Goal: Complete application form

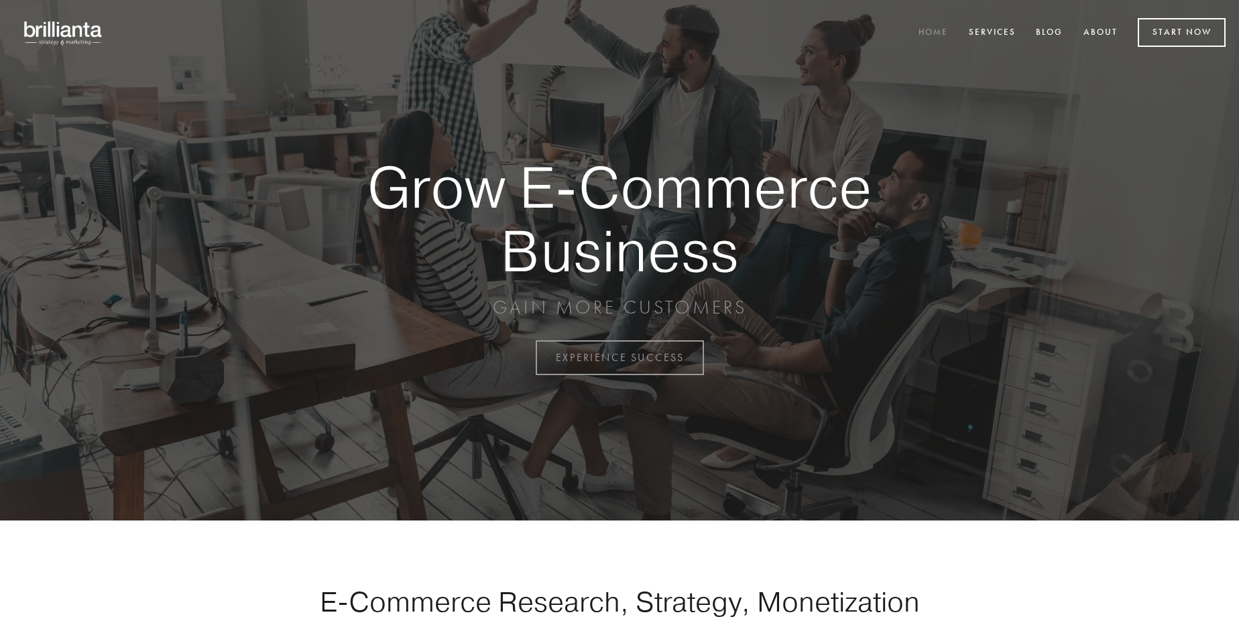
scroll to position [3514, 0]
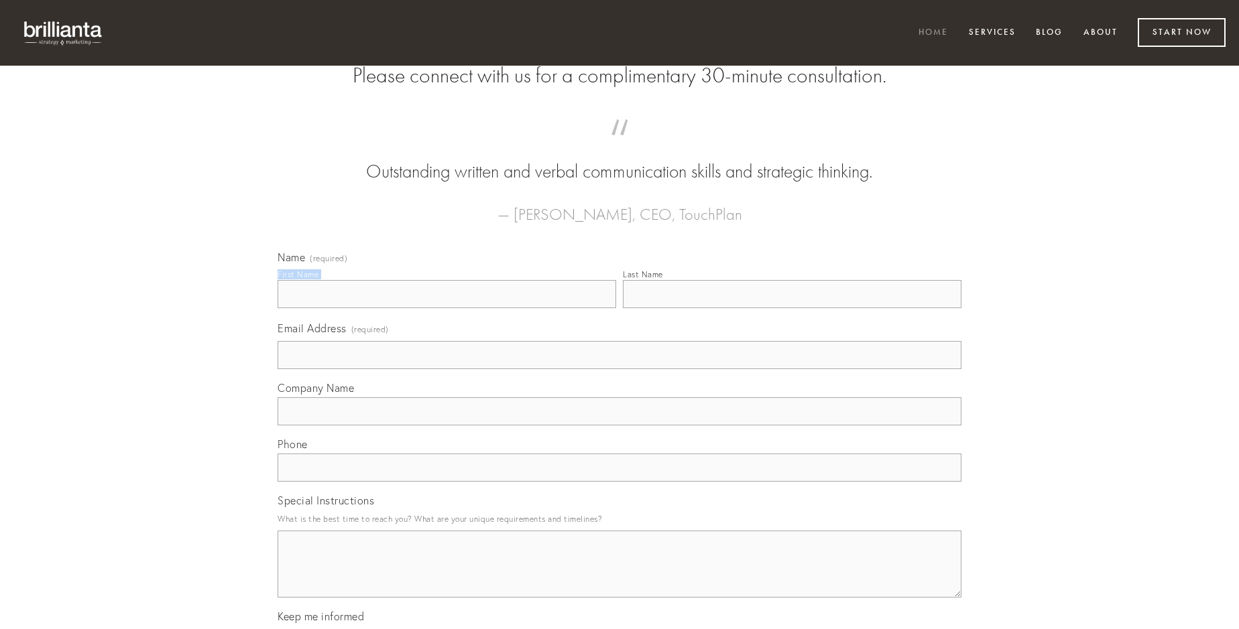
type input "[PERSON_NAME]"
click at [792, 308] on input "Last Name" at bounding box center [792, 294] width 339 height 28
type input "[PERSON_NAME]"
click at [619, 369] on input "Email Address (required)" at bounding box center [620, 355] width 684 height 28
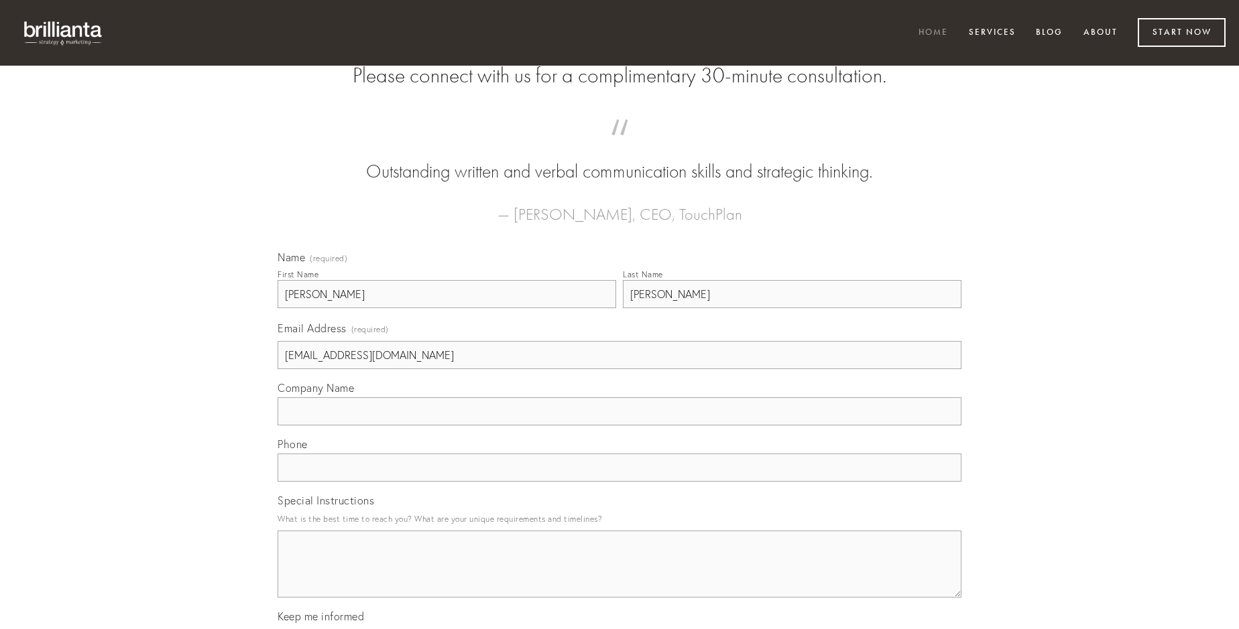
type input "[EMAIL_ADDRESS][DOMAIN_NAME]"
click at [619, 426] on input "Company Name" at bounding box center [620, 412] width 684 height 28
type input "solio"
click at [619, 482] on input "text" at bounding box center [620, 468] width 684 height 28
click at [619, 576] on textarea "Special Instructions" at bounding box center [620, 564] width 684 height 67
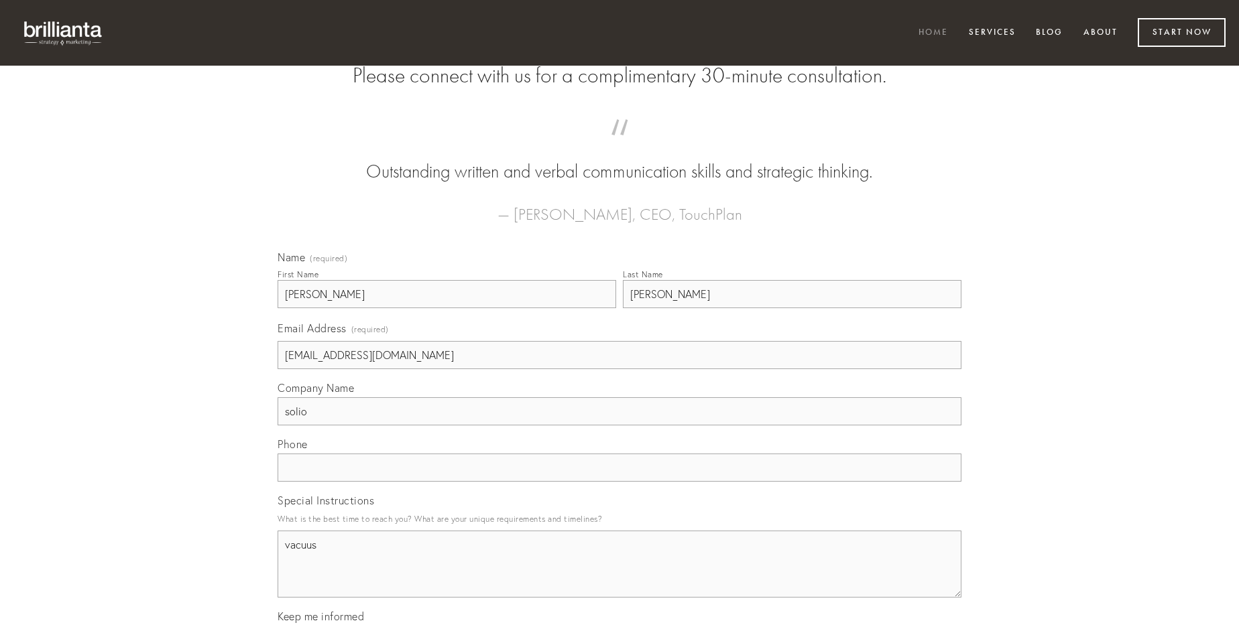
type textarea "vacuus"
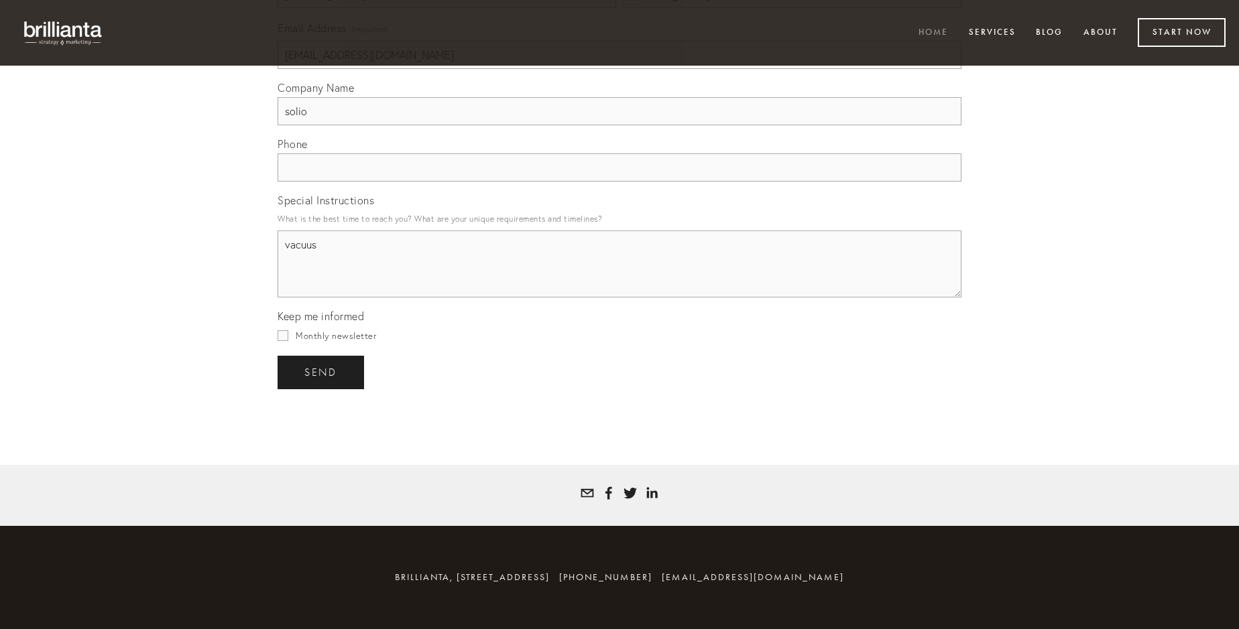
click at [322, 372] on span "send" at bounding box center [320, 373] width 33 height 12
